Goal: Task Accomplishment & Management: Use online tool/utility

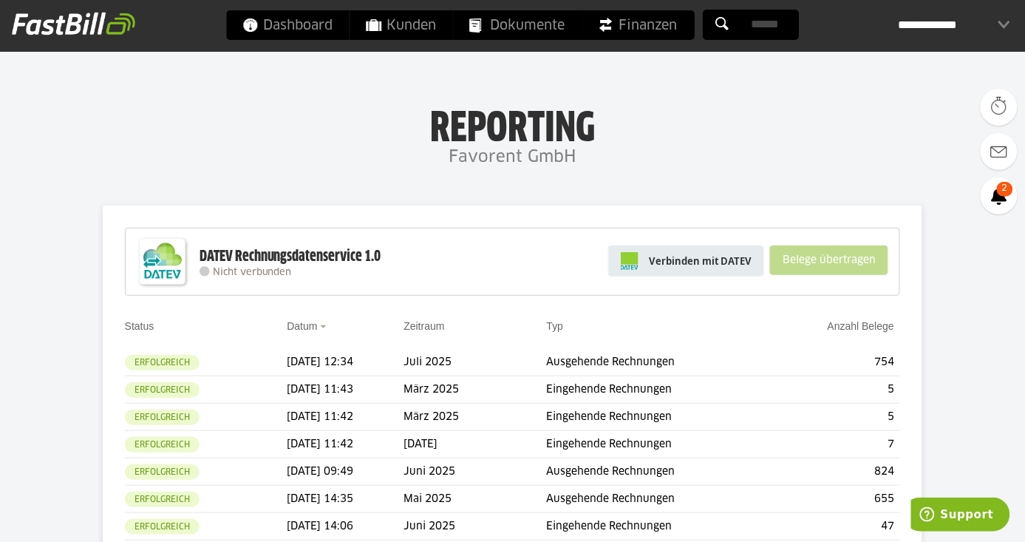
click at [677, 254] on span "Verbinden mit DATEV" at bounding box center [700, 261] width 103 height 15
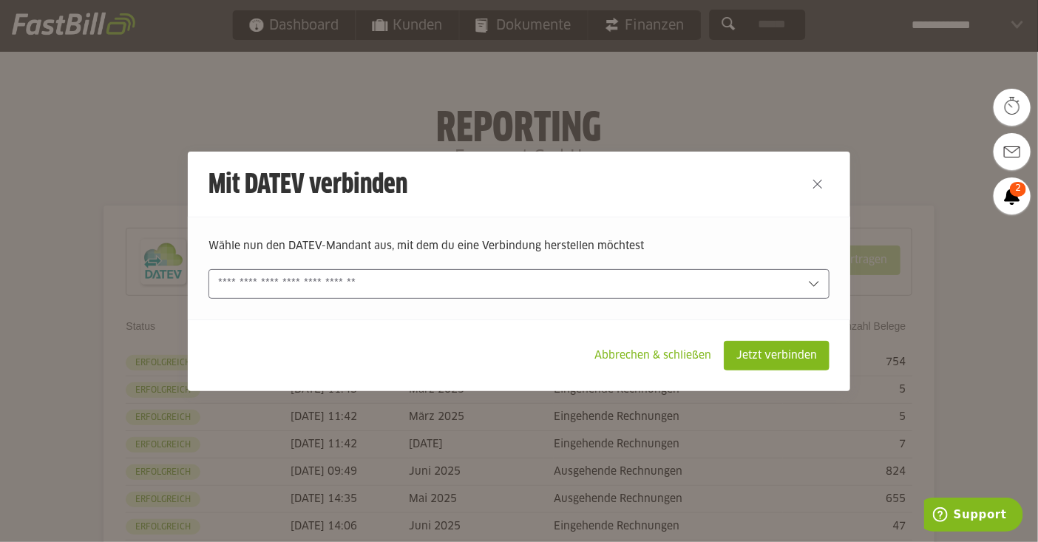
click at [463, 277] on input "text" at bounding box center [508, 284] width 581 height 16
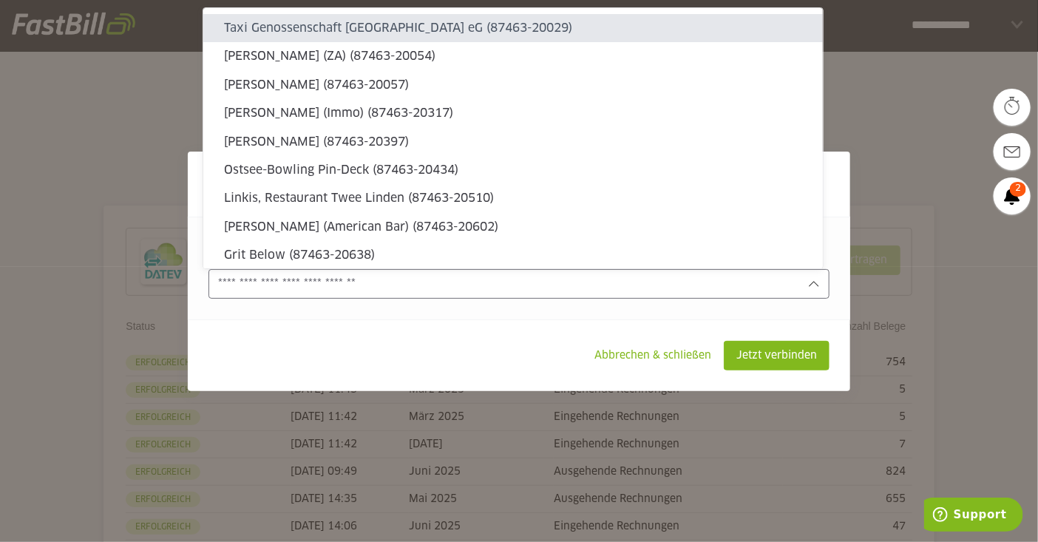
type sl-option "87463-20029"
type sl-option "87463-20054"
type sl-option "87463-21904"
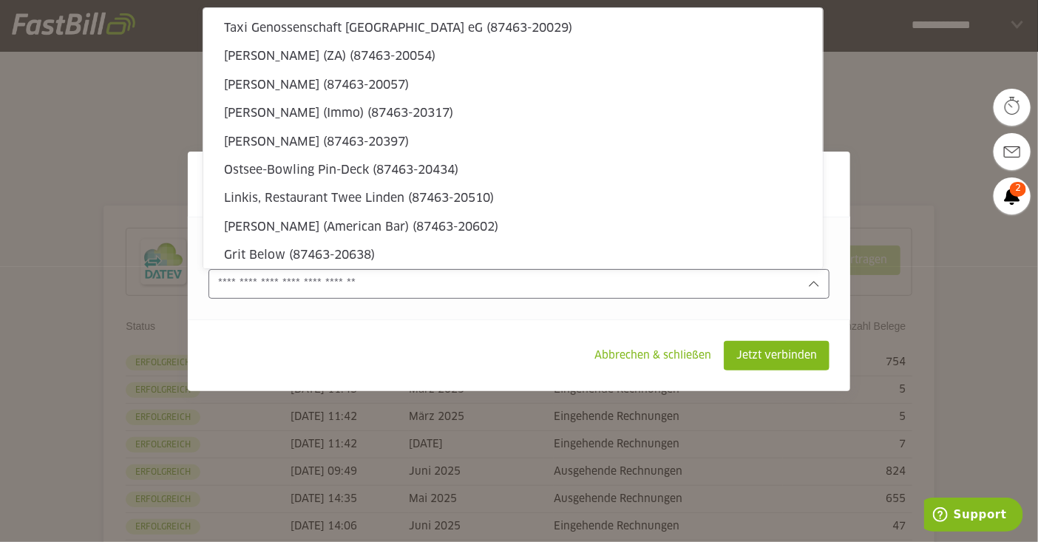
scroll to position [4483, 0]
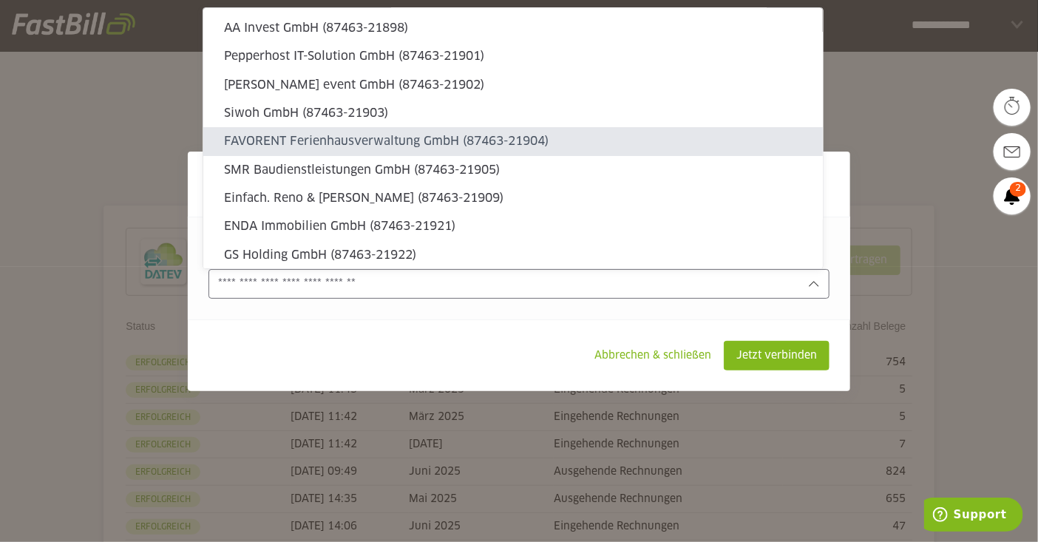
click at [415, 137] on slot "FAVORENT Ferienhausverwaltung GmbH (87463-21904)" at bounding box center [517, 141] width 587 height 16
type input "**********"
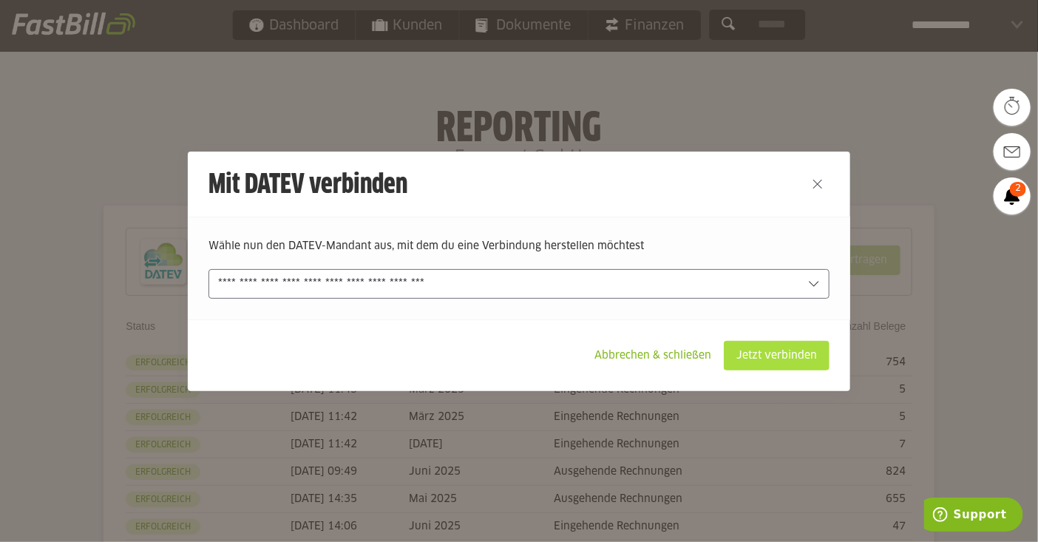
click at [786, 350] on slot "Jetzt verbinden" at bounding box center [776, 355] width 104 height 28
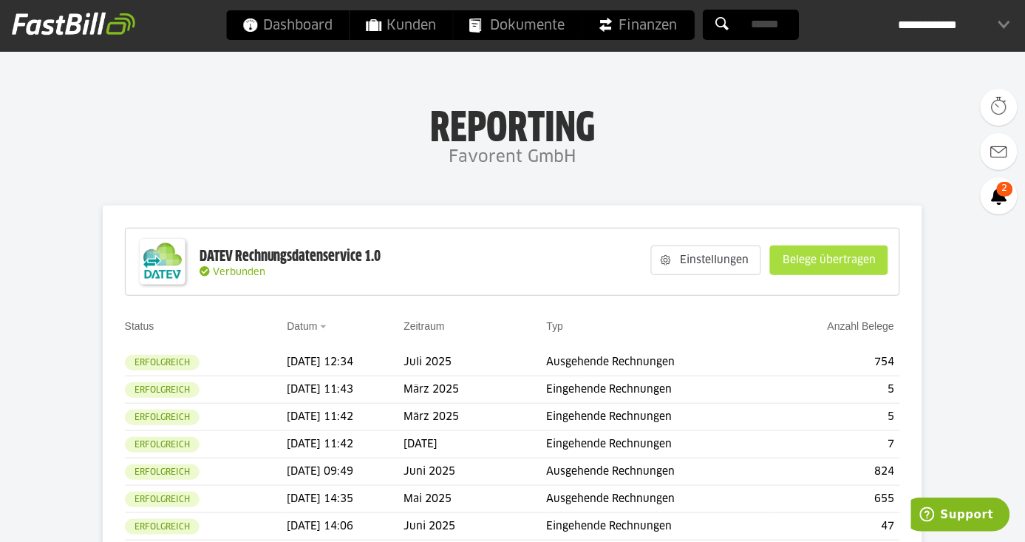
click at [800, 260] on slot "Belege übertragen" at bounding box center [829, 260] width 117 height 28
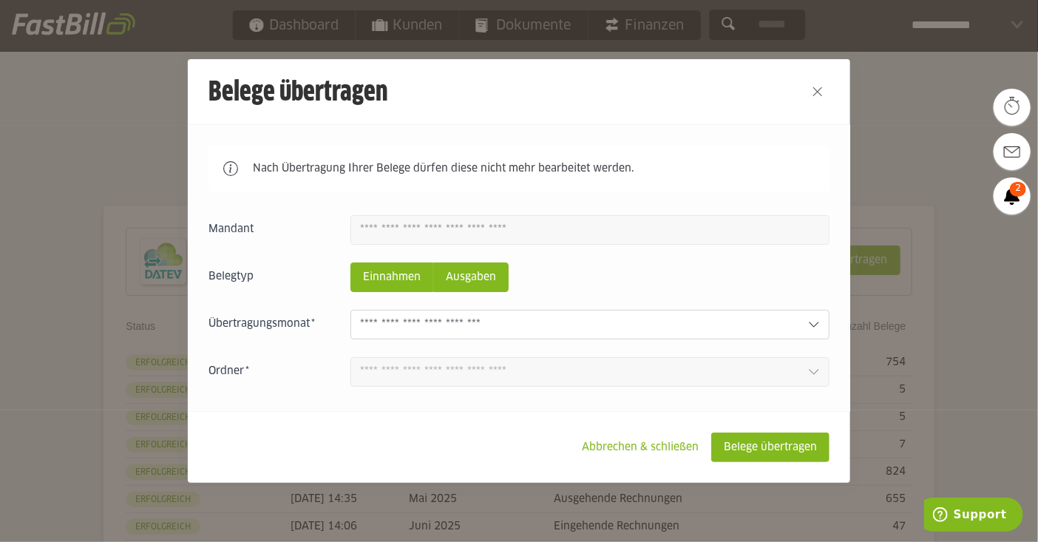
click at [483, 285] on slot "Ausgaben" at bounding box center [471, 277] width 74 height 28
click at [545, 329] on input "text" at bounding box center [578, 324] width 436 height 16
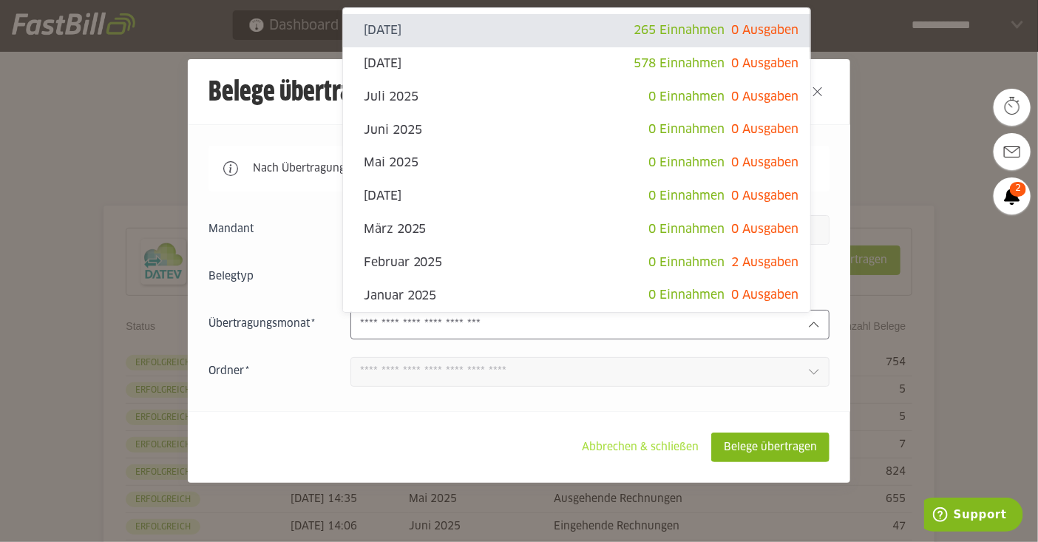
click at [667, 434] on slot "Abbrechen & schließen" at bounding box center [640, 447] width 140 height 28
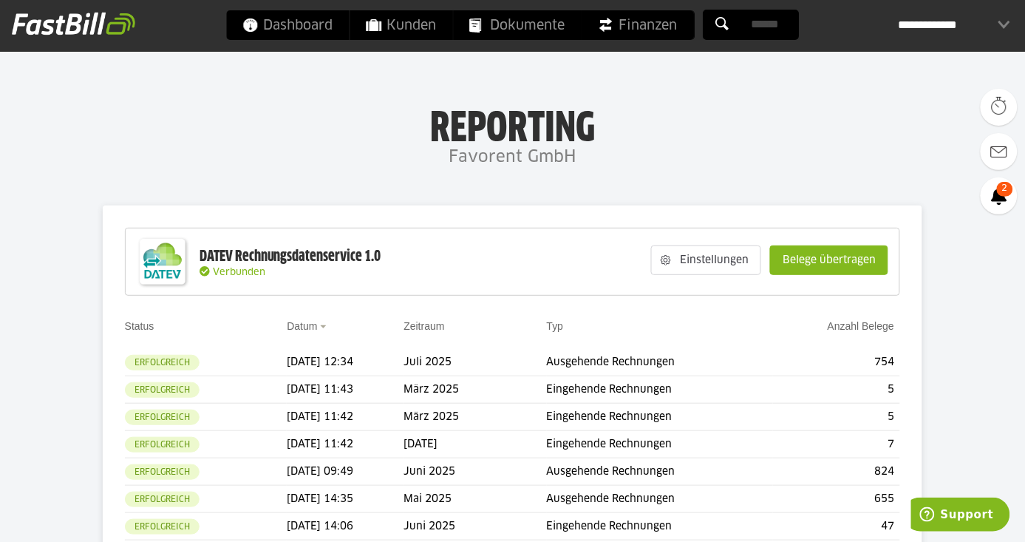
click at [757, 135] on h1 "Reporting" at bounding box center [512, 123] width 729 height 38
